Goal: Information Seeking & Learning: Find specific fact

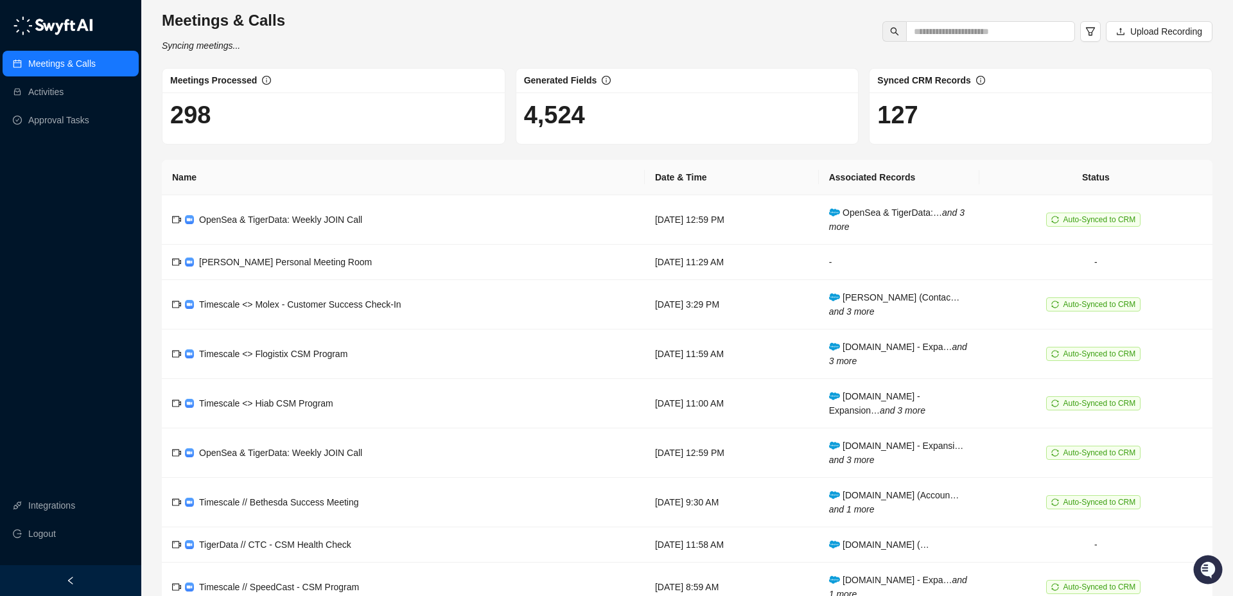
click at [81, 63] on link "Meetings & Calls" at bounding box center [61, 64] width 67 height 26
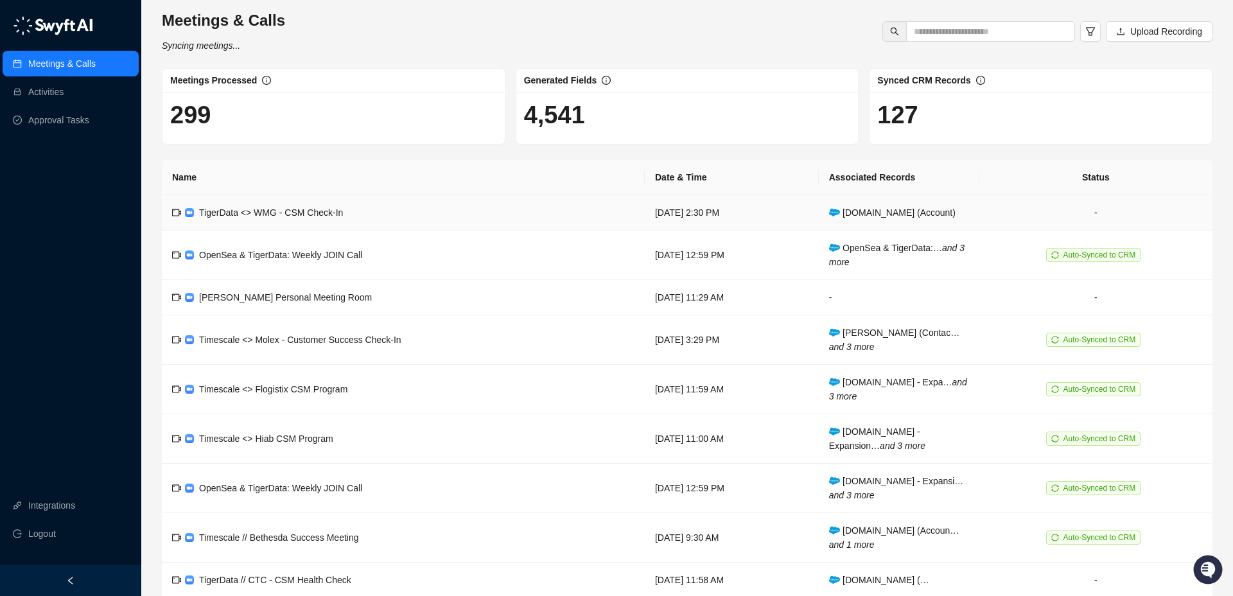
click at [433, 203] on td "TigerData <> WMG - CSM Check-In" at bounding box center [403, 212] width 483 height 35
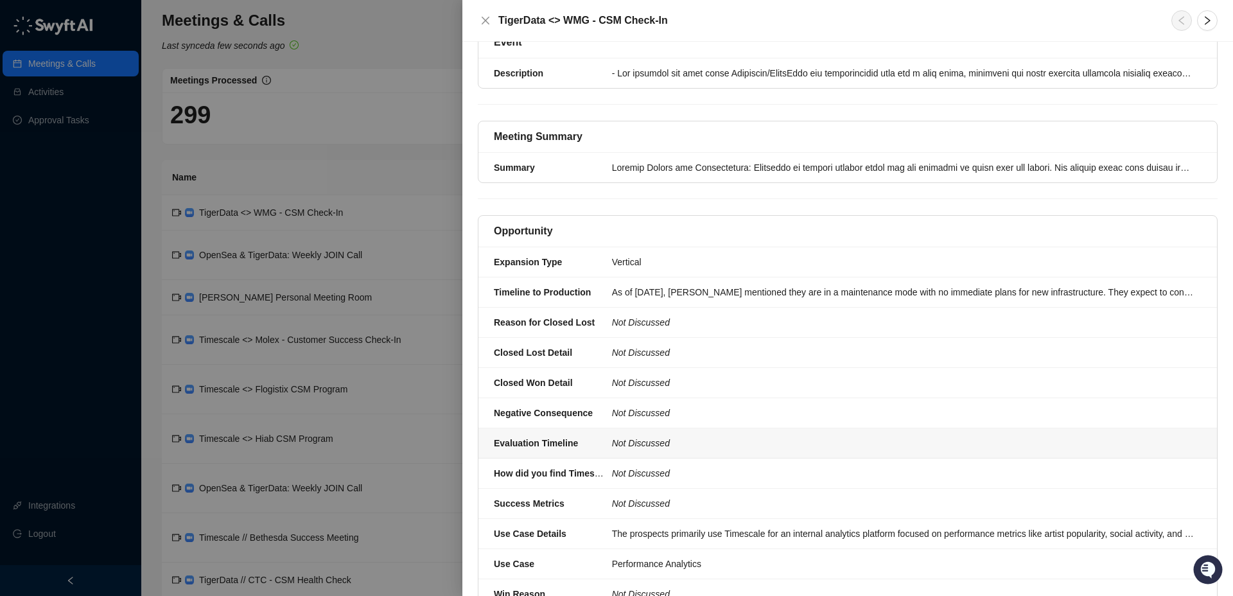
scroll to position [299, 0]
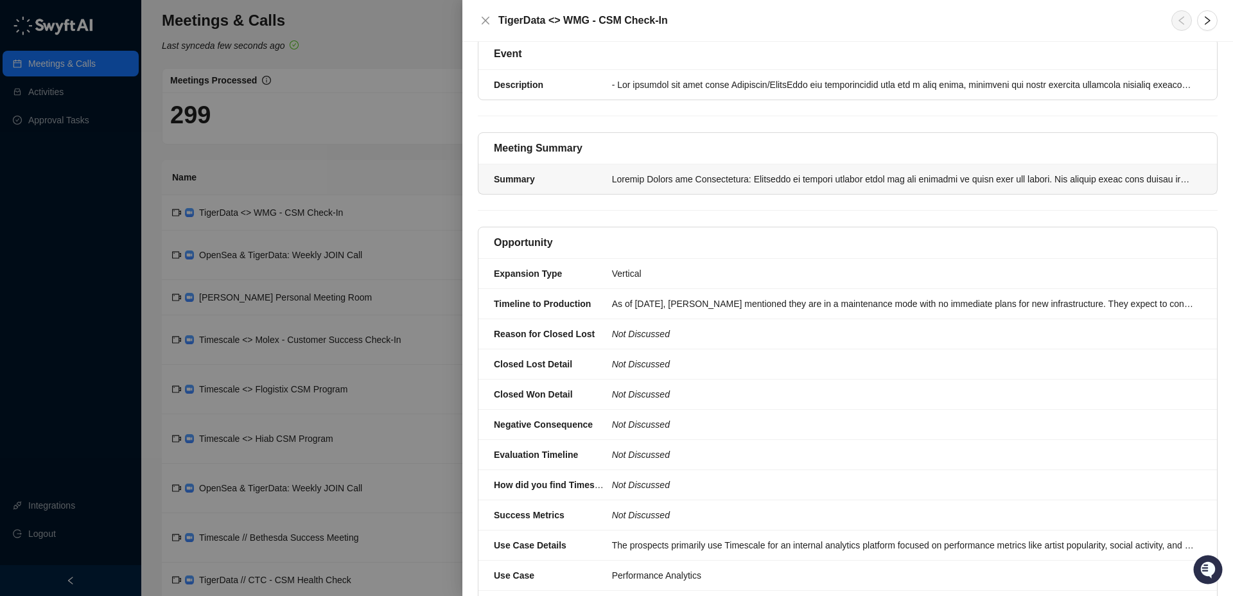
click at [629, 172] on div at bounding box center [903, 179] width 582 height 14
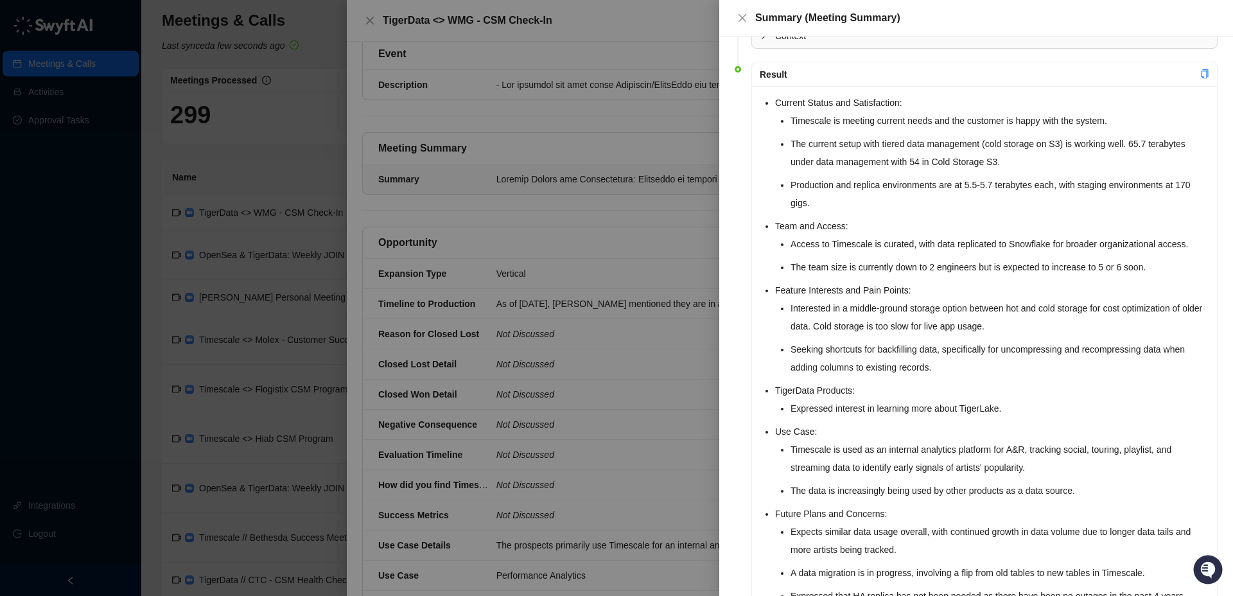
scroll to position [68, 0]
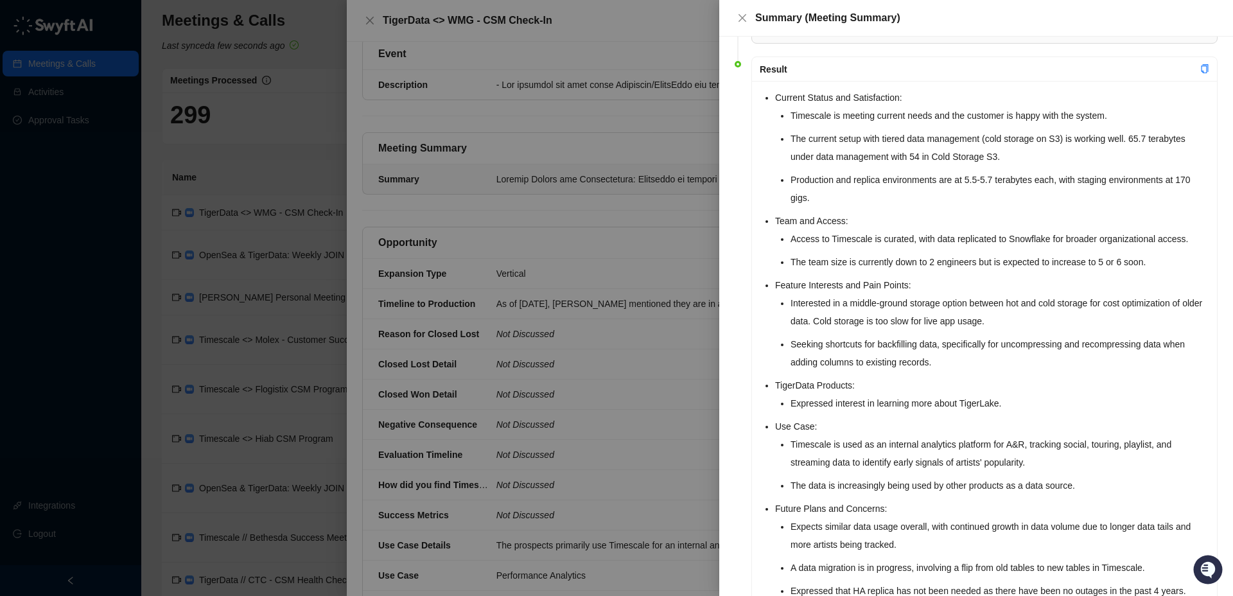
click at [795, 342] on li "Seeking shortcuts for backfilling data, specifically for uncompressing and reco…" at bounding box center [999, 353] width 419 height 36
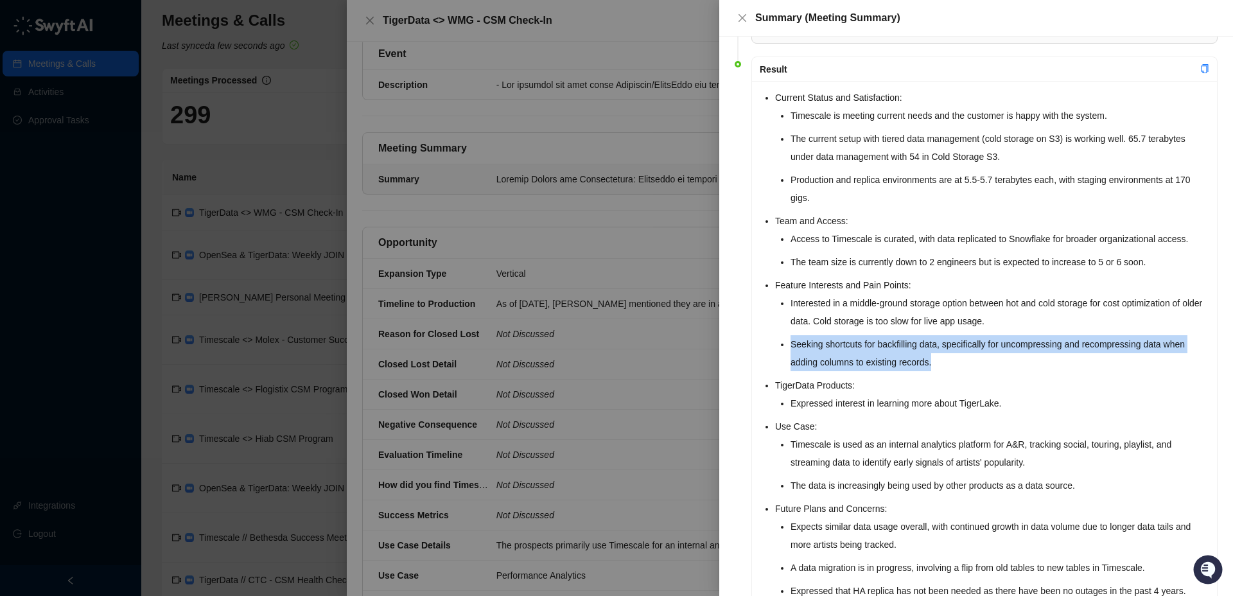
drag, startPoint x: 798, startPoint y: 344, endPoint x: 918, endPoint y: 352, distance: 120.3
click at [953, 355] on li "Seeking shortcuts for backfilling data, specifically for uncompressing and reco…" at bounding box center [999, 353] width 419 height 36
copy li "Seeking shortcuts for backfilling data, specifically for uncompressing and reco…"
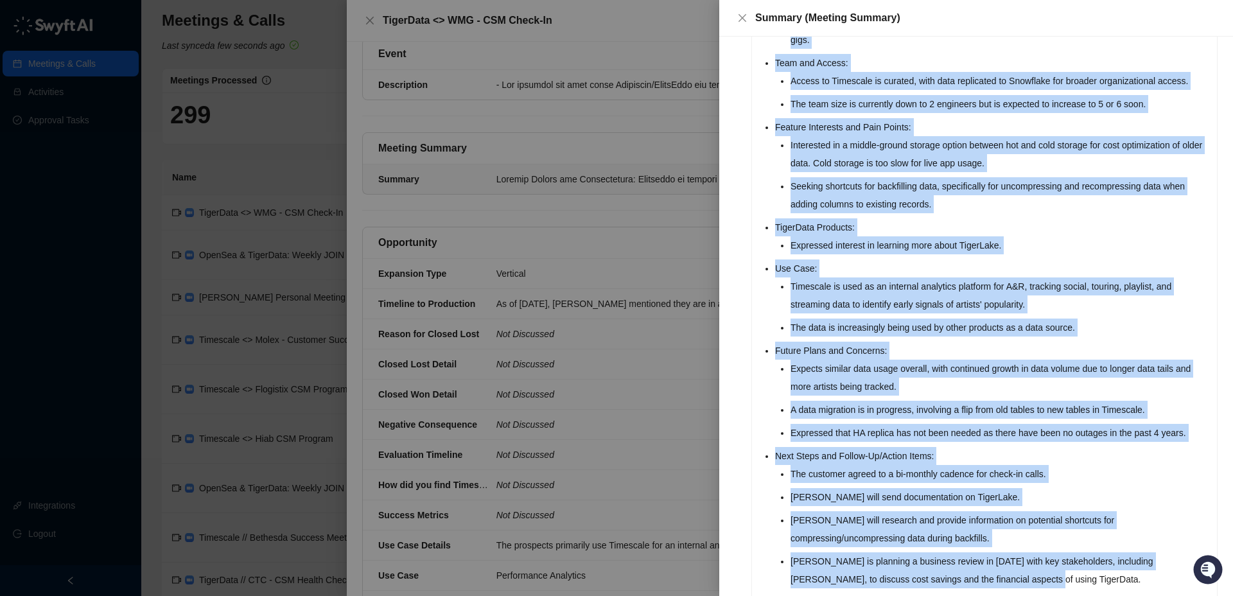
scroll to position [264, 0]
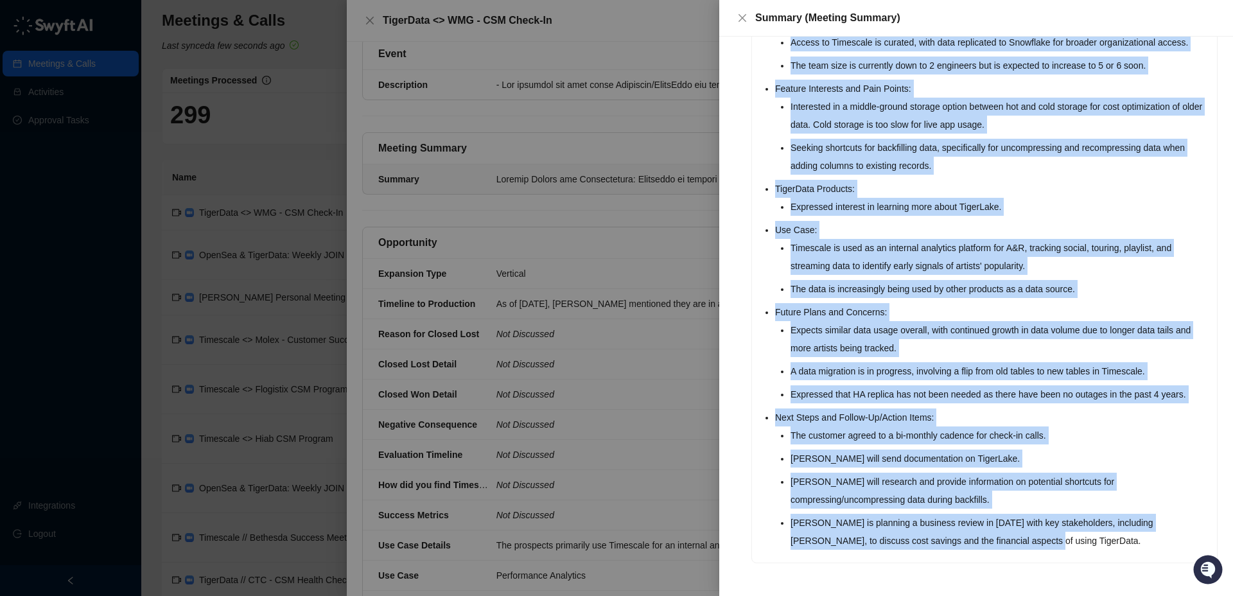
drag, startPoint x: 763, startPoint y: 123, endPoint x: 1064, endPoint y: 536, distance: 511.4
click at [1064, 536] on div "Current Status and Satisfaction: Timescale is meeting current needs and the cus…" at bounding box center [984, 223] width 465 height 678
copy ul "Current Status and Satisfaction: Timescale is meeting current needs and the cus…"
